Goal: Navigation & Orientation: Find specific page/section

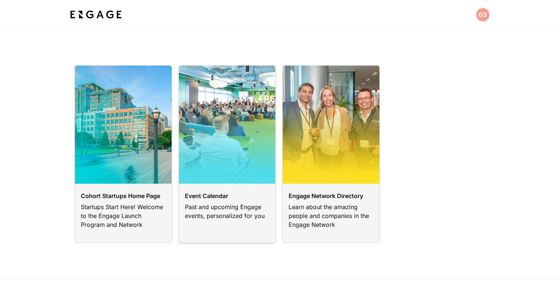
click at [215, 174] on link at bounding box center [227, 154] width 98 height 178
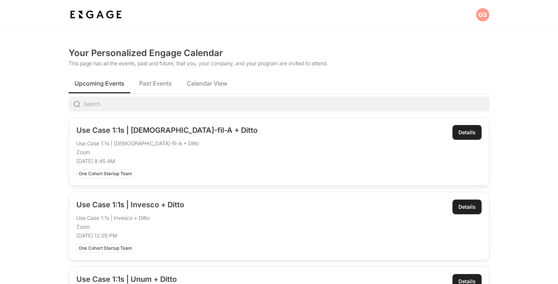
click at [152, 84] on span "Past Events" at bounding box center [155, 83] width 33 height 9
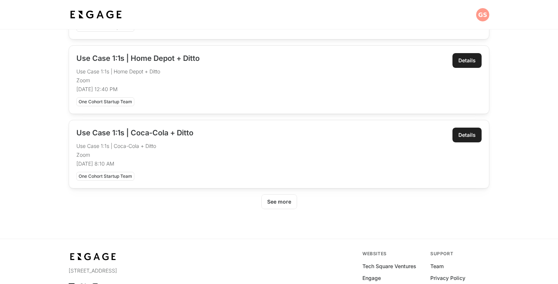
scroll to position [381, 0]
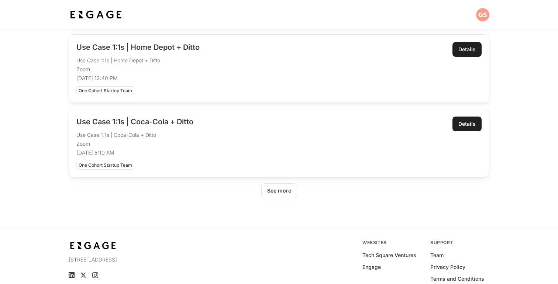
click at [280, 194] on div "See more" at bounding box center [279, 190] width 24 height 7
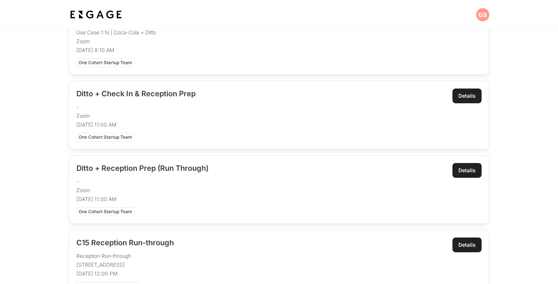
scroll to position [475, 0]
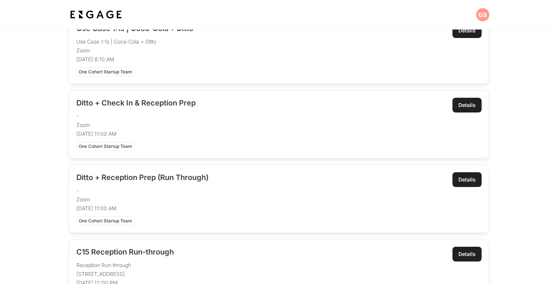
click at [337, 109] on link "Open" at bounding box center [279, 124] width 420 height 68
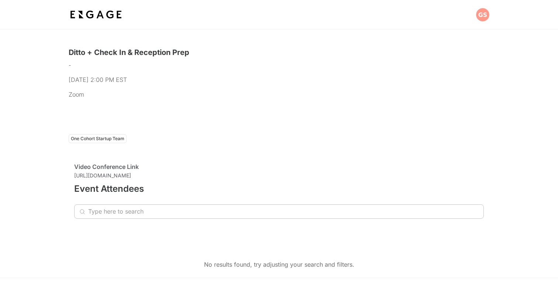
click at [107, 20] on img at bounding box center [96, 14] width 55 height 13
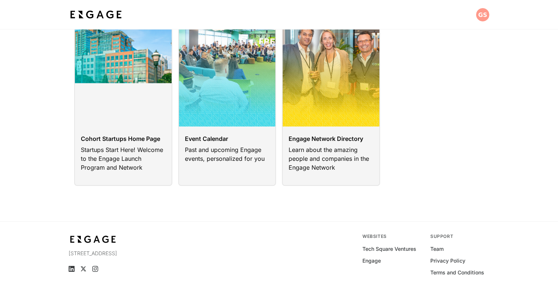
scroll to position [59, 0]
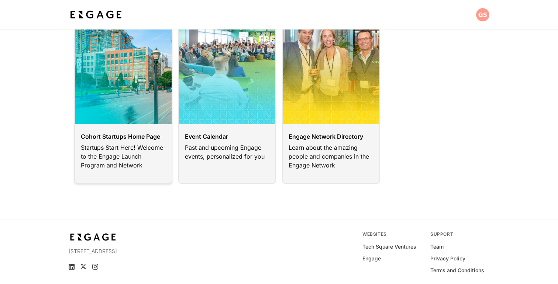
click at [137, 163] on link at bounding box center [123, 95] width 98 height 178
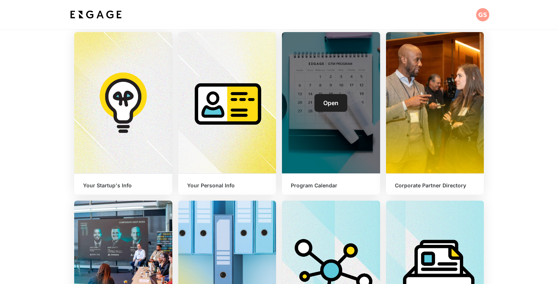
scroll to position [127, 0]
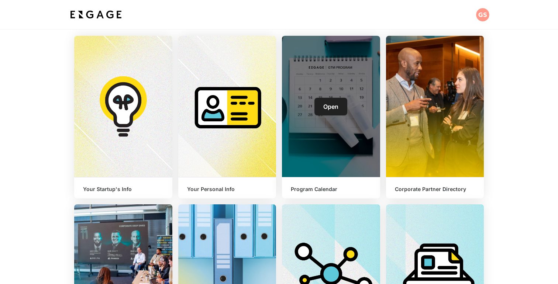
click at [338, 118] on div "Open" at bounding box center [331, 106] width 98 height 141
click at [332, 109] on span "Open" at bounding box center [331, 106] width 15 height 7
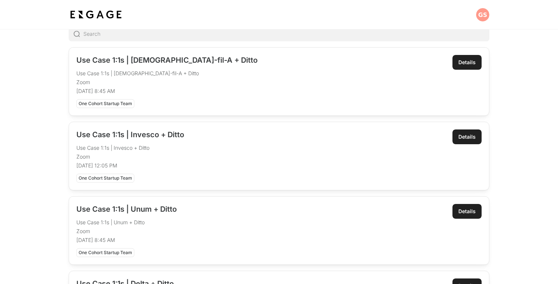
scroll to position [41, 0]
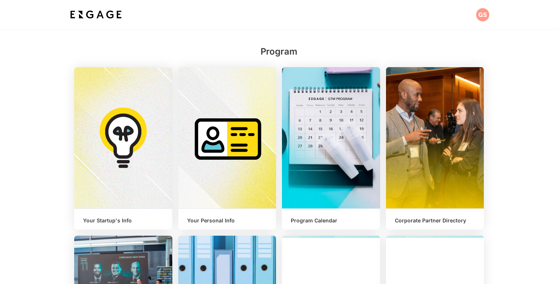
scroll to position [101, 0]
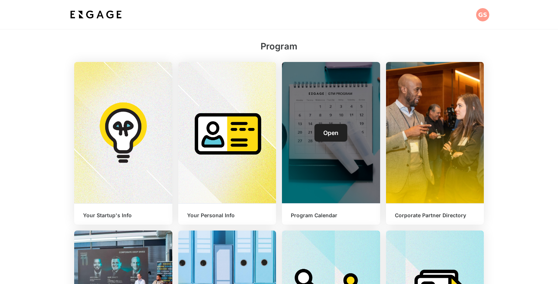
click at [319, 123] on div "Open" at bounding box center [331, 132] width 98 height 141
click at [334, 124] on link "Open" at bounding box center [331, 133] width 33 height 18
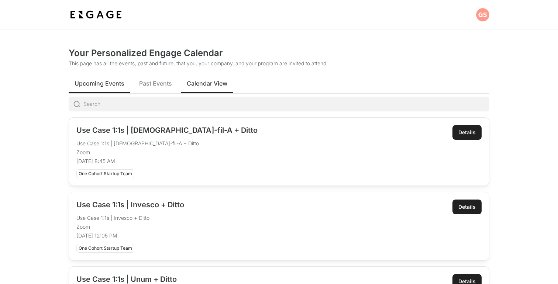
click at [205, 83] on span "Calendar View" at bounding box center [207, 83] width 41 height 9
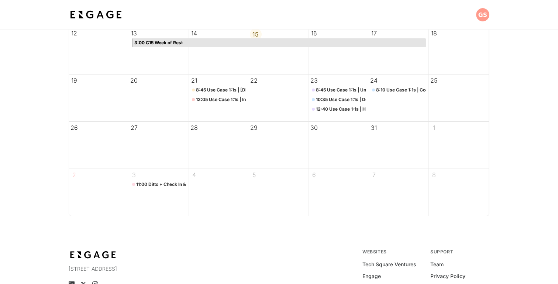
scroll to position [234, 0]
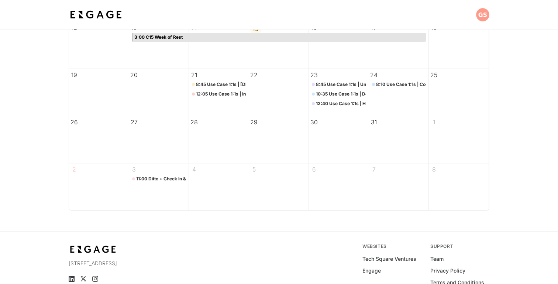
click at [177, 178] on div "11:00 Ditto + Check In & Reception Prep" at bounding box center [161, 179] width 50 height 9
